Goal: Navigation & Orientation: Go to known website

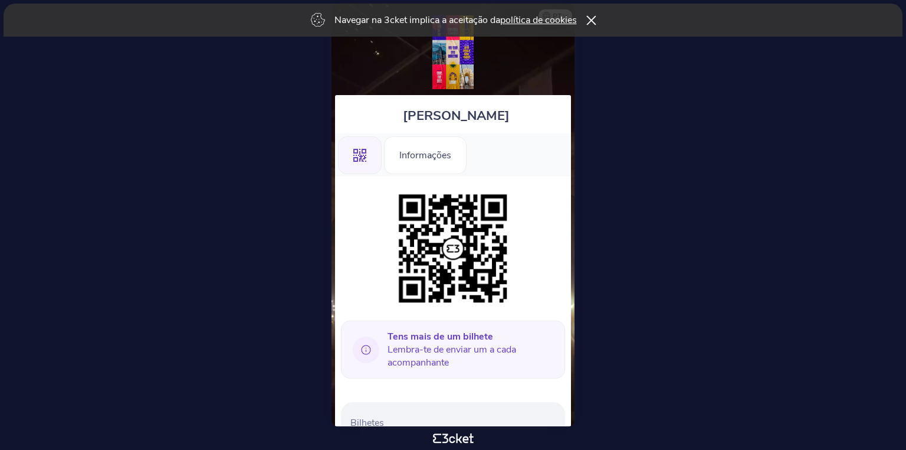
click at [591, 21] on icon at bounding box center [591, 19] width 10 height 9
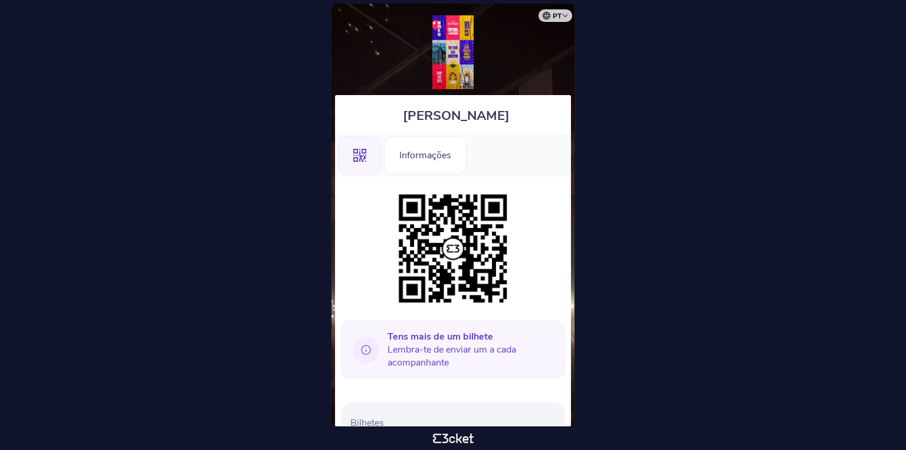
click at [447, 50] on img at bounding box center [453, 52] width 41 height 74
